Goal: Task Accomplishment & Management: Use online tool/utility

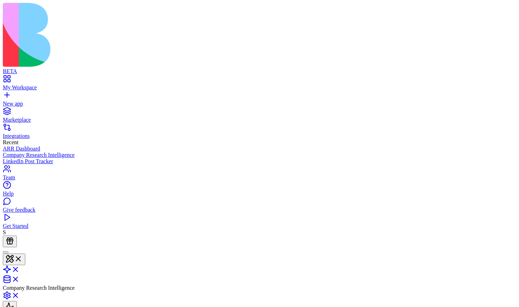
type input "*********"
type textarea "**********"
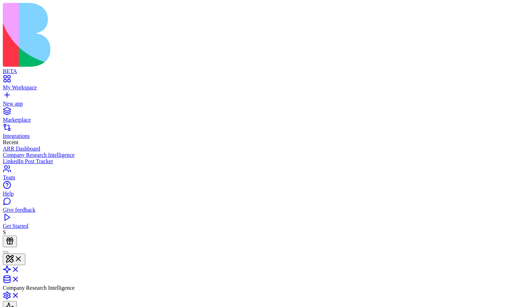
type input "*********"
type textarea "**********"
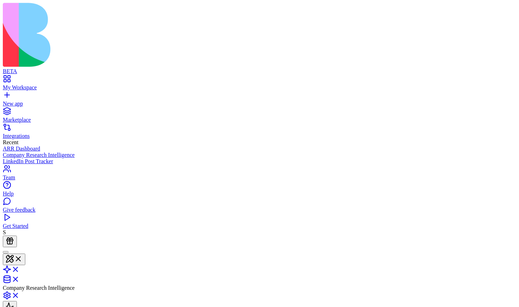
type input "*********"
type textarea "**********"
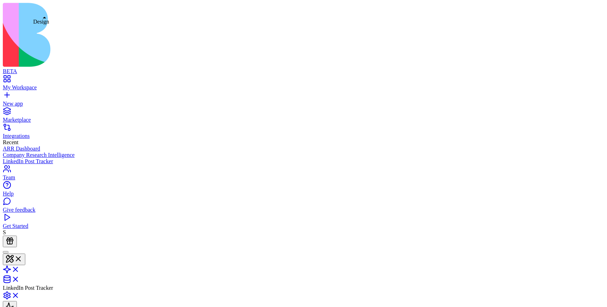
click at [25, 253] on button at bounding box center [14, 259] width 22 height 12
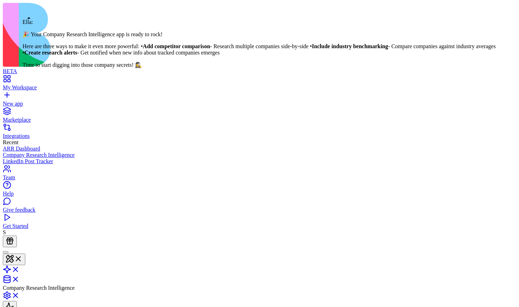
click at [6, 252] on div at bounding box center [6, 252] width 0 height 0
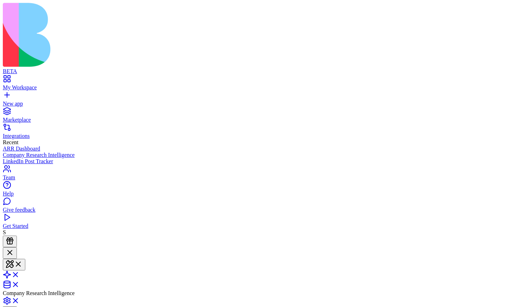
scroll to position [68, 0]
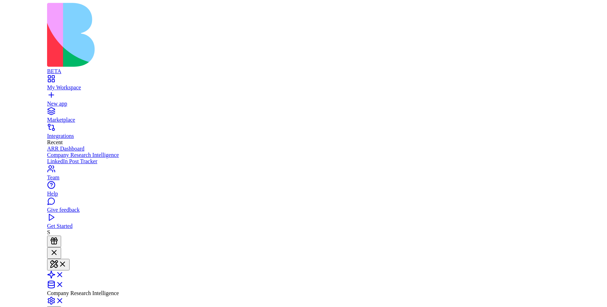
scroll to position [97, 0]
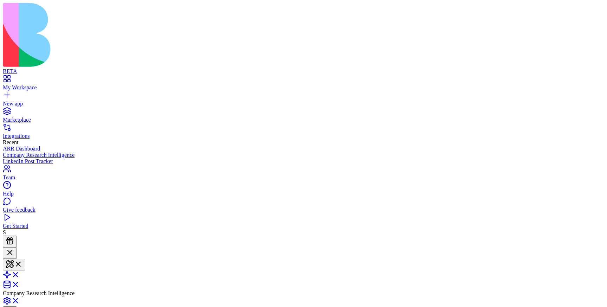
click at [14, 248] on div at bounding box center [10, 252] width 8 height 9
click at [20, 278] on link at bounding box center [11, 281] width 17 height 6
click at [20, 266] on link at bounding box center [11, 269] width 17 height 6
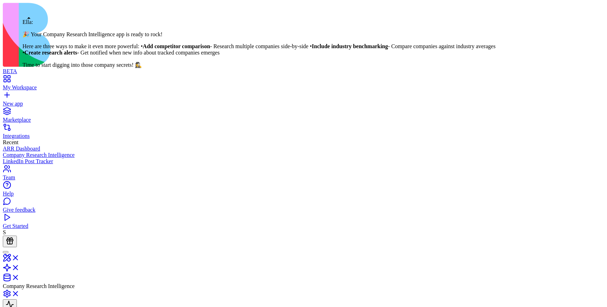
click at [6, 252] on div at bounding box center [6, 252] width 0 height 0
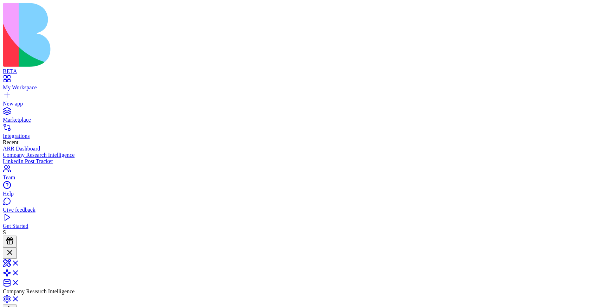
click at [12, 247] on div "S" at bounding box center [303, 238] width 601 height 18
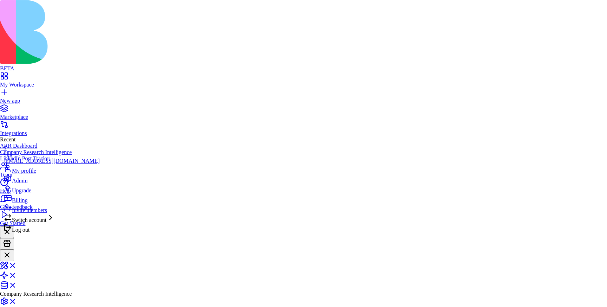
click at [41, 193] on div "Upgrade" at bounding box center [52, 189] width 96 height 10
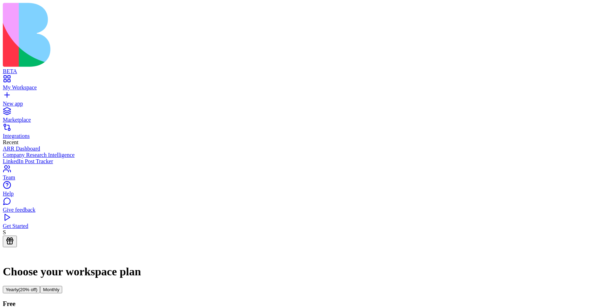
click at [40, 84] on div "My Workspace" at bounding box center [303, 87] width 601 height 6
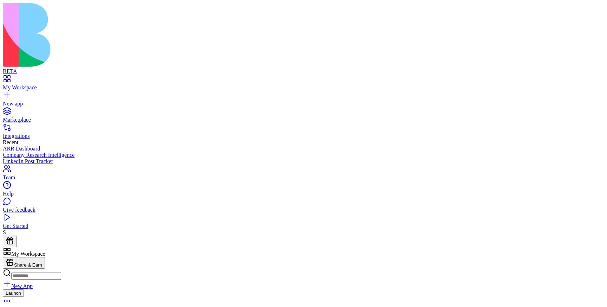
click at [38, 94] on link "New app" at bounding box center [303, 100] width 601 height 13
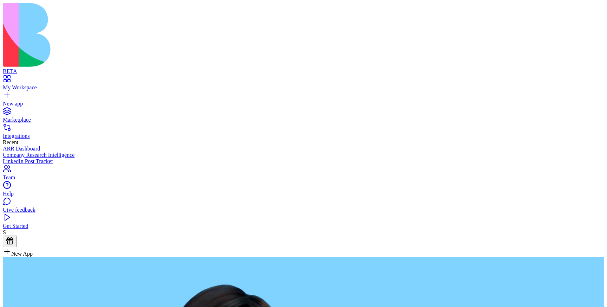
type textarea "*"
click at [29, 84] on div "My Workspace" at bounding box center [303, 87] width 601 height 6
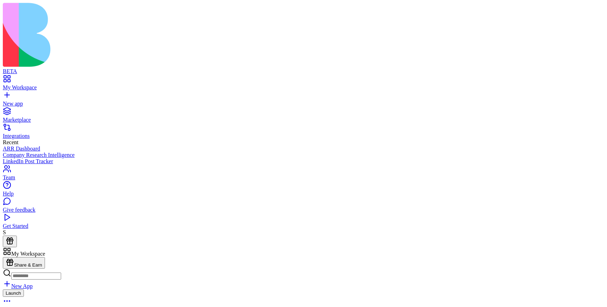
drag, startPoint x: 573, startPoint y: 138, endPoint x: 572, endPoint y: 280, distance: 141.5
click at [31, 100] on div "New app" at bounding box center [303, 103] width 601 height 6
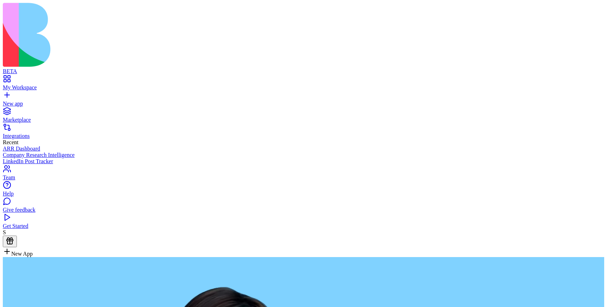
click at [24, 229] on div "Get Started" at bounding box center [303, 226] width 601 height 6
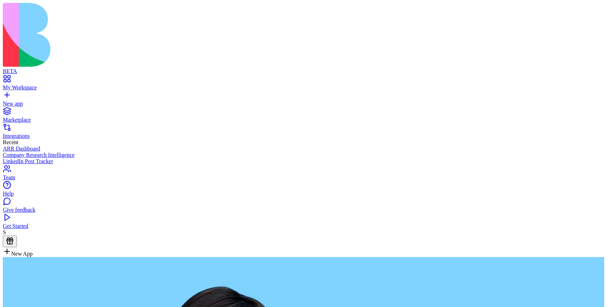
click at [29, 180] on div "Team" at bounding box center [303, 177] width 601 height 6
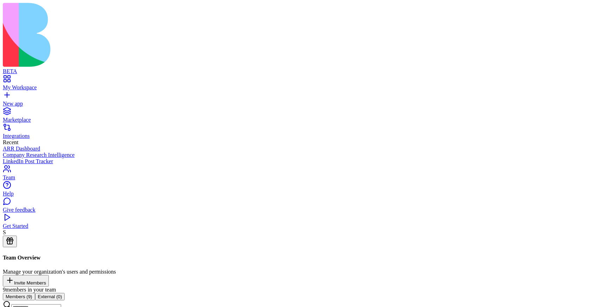
click at [36, 133] on div "Integrations" at bounding box center [303, 136] width 601 height 6
click at [20, 133] on div "Integrations" at bounding box center [303, 136] width 601 height 6
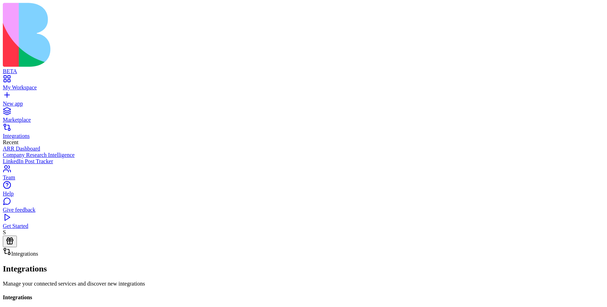
scroll to position [184, 0]
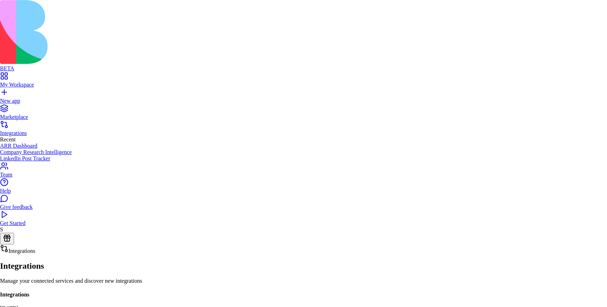
scroll to position [553, 0]
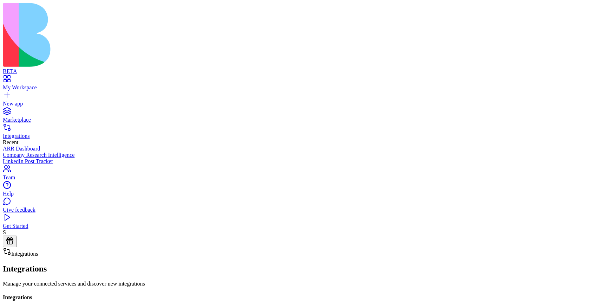
scroll to position [17, 0]
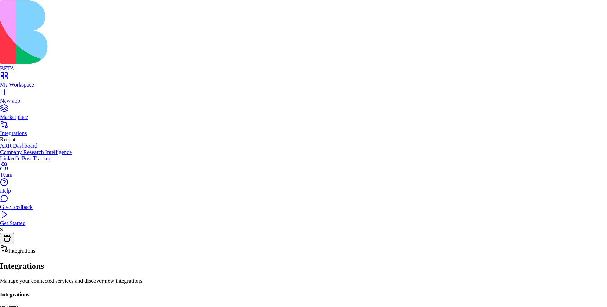
scroll to position [133, 0]
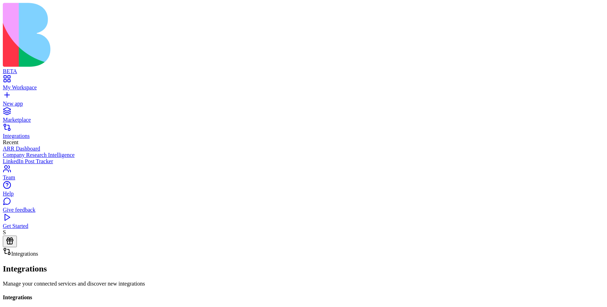
scroll to position [0, 0]
click at [40, 145] on div "ARR Dashboard" at bounding box center [303, 148] width 601 height 6
click at [38, 133] on div "Integrations" at bounding box center [303, 136] width 601 height 6
click at [71, 78] on link "My Workspace" at bounding box center [303, 84] width 601 height 13
click at [28, 180] on div "Team" at bounding box center [303, 177] width 601 height 6
